Goal: Transaction & Acquisition: Purchase product/service

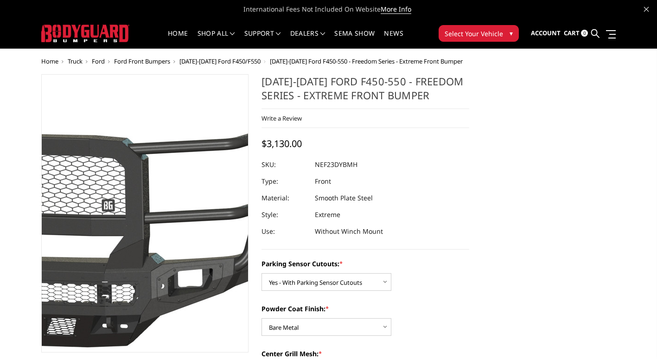
select select "2591"
select select "2592"
select select "2594"
select select "2596"
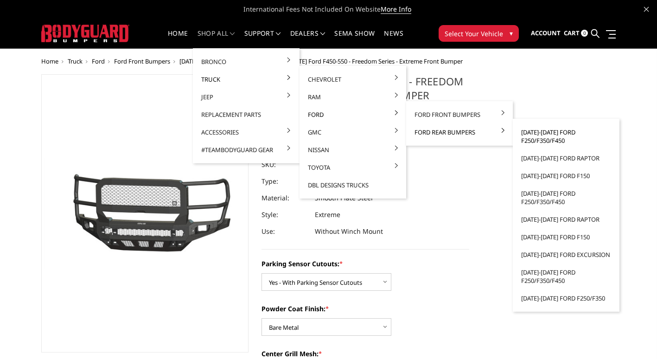
click at [547, 139] on link "[DATE]-[DATE] Ford F250/F350/F450" at bounding box center [565, 136] width 99 height 26
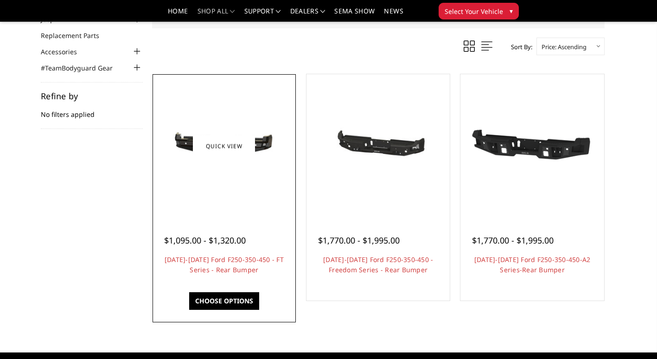
scroll to position [93, 0]
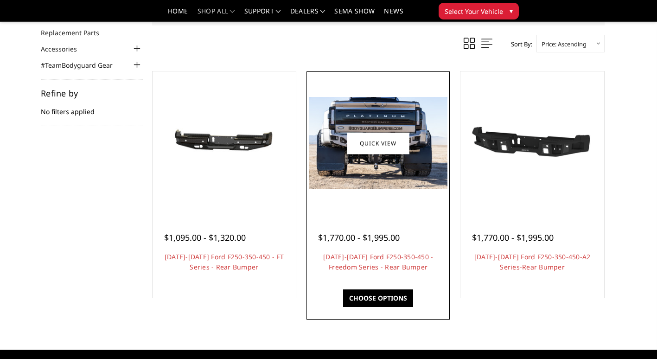
click at [402, 244] on div "$1,770.00 - $1,995.00" at bounding box center [378, 237] width 120 height 13
click at [368, 191] on div at bounding box center [378, 143] width 139 height 139
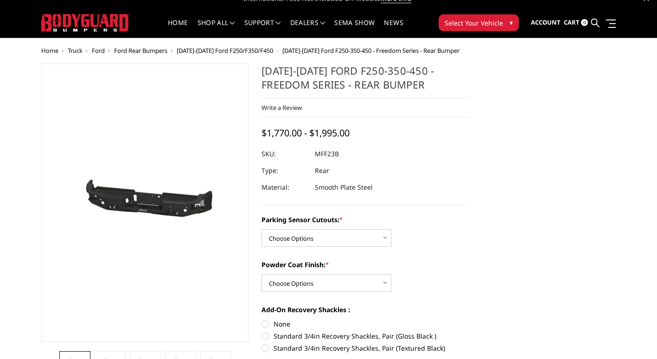
scroll to position [46, 0]
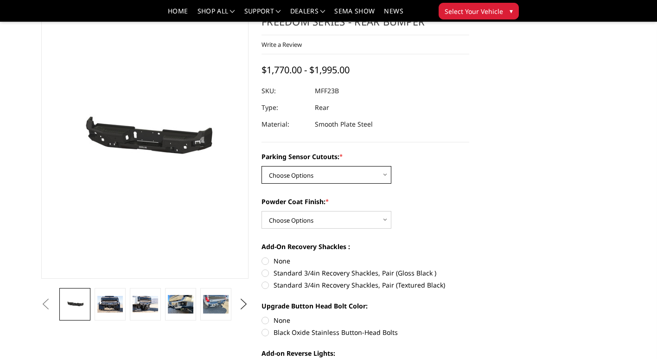
click at [381, 183] on select "Choose Options No - Without Parking Sensor Cutouts Yes - With Parking Sensor Cu…" at bounding box center [326, 175] width 130 height 18
select select "2559"
click at [261, 166] on select "Choose Options No - Without Parking Sensor Cutouts Yes - With Parking Sensor Cu…" at bounding box center [326, 175] width 130 height 18
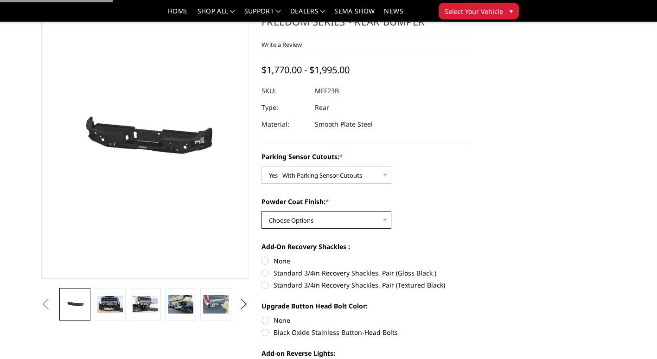
click at [356, 219] on select "Choose Options Bare Metal Textured Black Powder Coat" at bounding box center [326, 220] width 130 height 18
select select "2560"
click at [261, 211] on select "Choose Options Bare Metal Textured Black Powder Coat" at bounding box center [326, 220] width 130 height 18
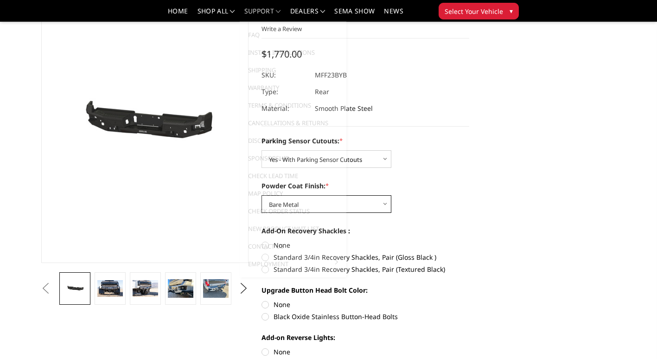
scroll to position [0, 0]
